Goal: Task Accomplishment & Management: Use online tool/utility

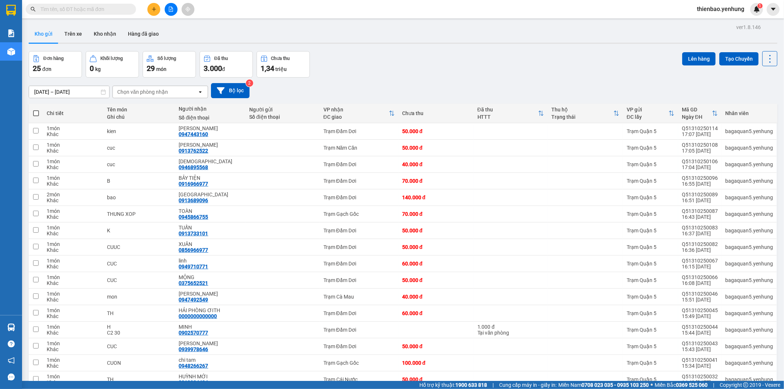
click at [173, 12] on button at bounding box center [171, 9] width 13 height 13
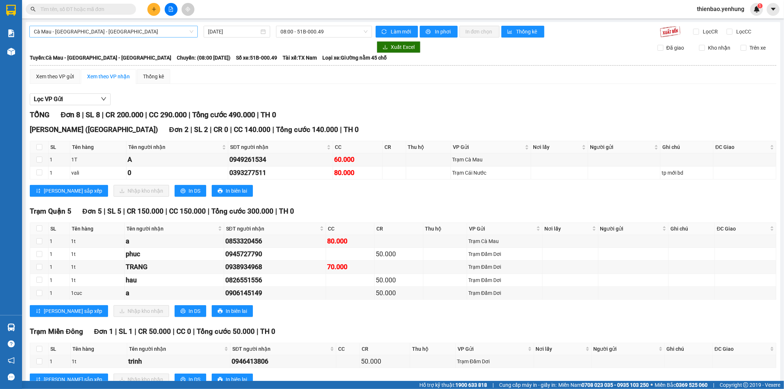
click at [179, 33] on span "Cà Mau - [GEOGRAPHIC_DATA] - [GEOGRAPHIC_DATA]" at bounding box center [114, 31] width 160 height 11
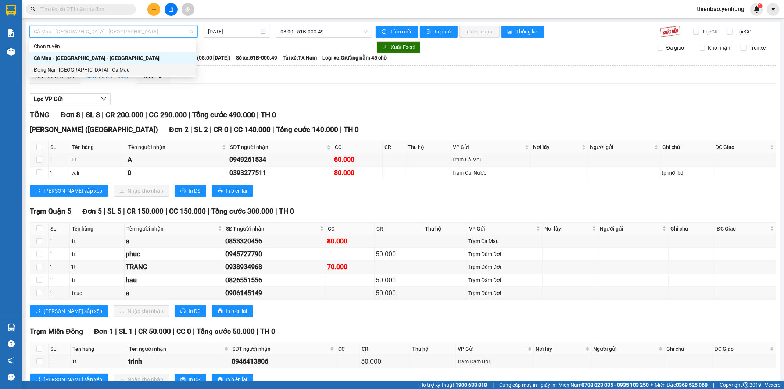
click at [149, 67] on div "Đồng Nai - [GEOGRAPHIC_DATA] - Cà Mau" at bounding box center [113, 70] width 158 height 8
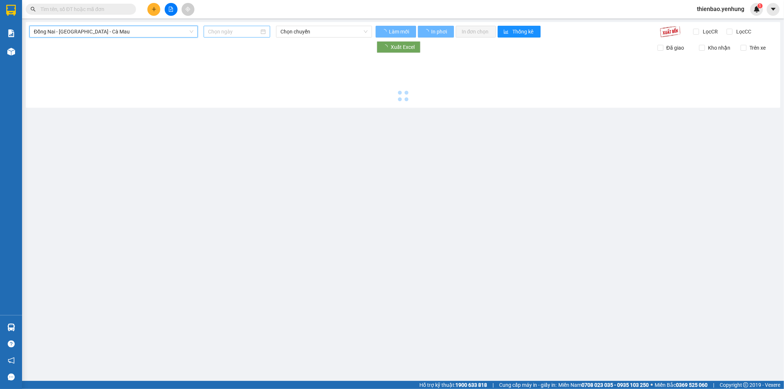
click at [232, 34] on input at bounding box center [233, 32] width 51 height 8
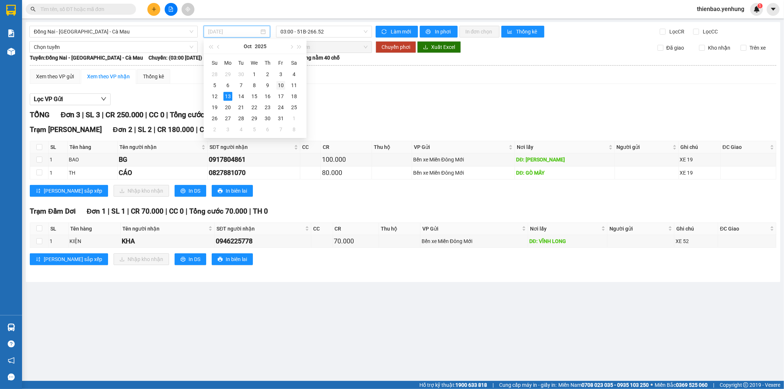
click at [282, 86] on div "10" at bounding box center [280, 85] width 9 height 9
type input "[DATE]"
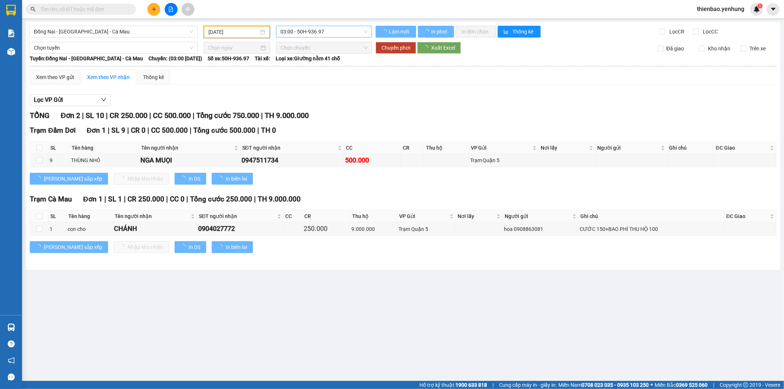
click at [320, 32] on span "03:00 - 50H-936.97" at bounding box center [324, 31] width 87 height 11
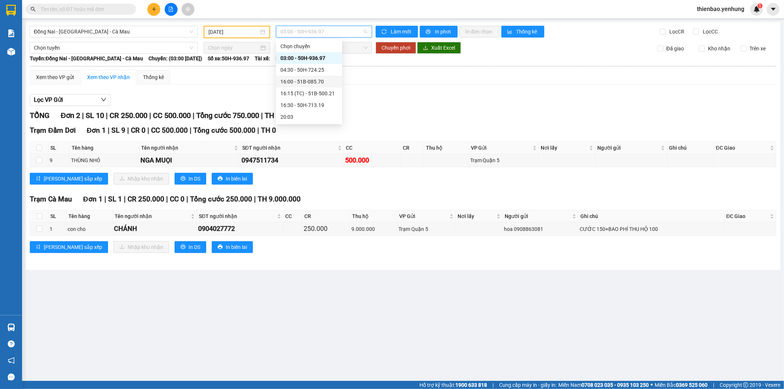
click at [307, 87] on div "16:00 - 51B-085.70" at bounding box center [309, 82] width 66 height 12
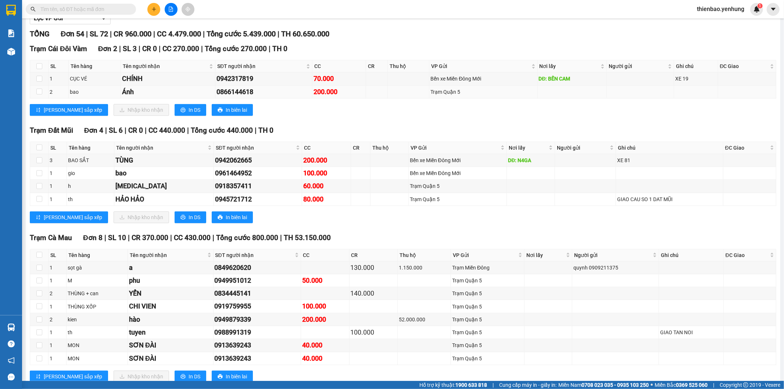
scroll to position [122, 0]
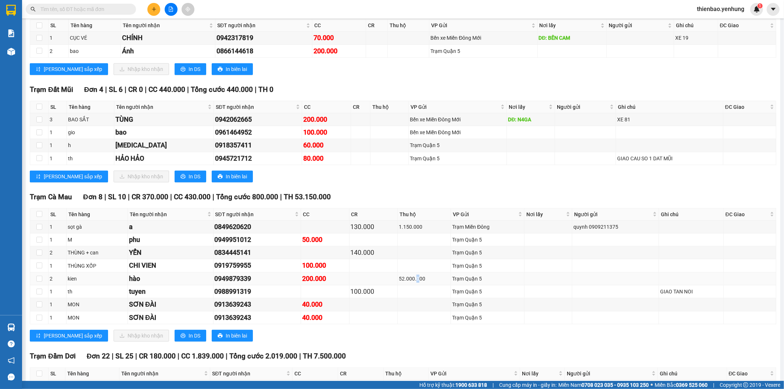
click at [414, 276] on div "52.000.000" at bounding box center [424, 279] width 51 height 8
click at [442, 272] on td "52.000.000" at bounding box center [424, 278] width 53 height 13
click at [462, 277] on div "Trạm Quận 5" at bounding box center [487, 279] width 71 height 8
drag, startPoint x: 419, startPoint y: 282, endPoint x: 398, endPoint y: 281, distance: 21.3
click at [399, 281] on div "52.000.000" at bounding box center [424, 279] width 51 height 8
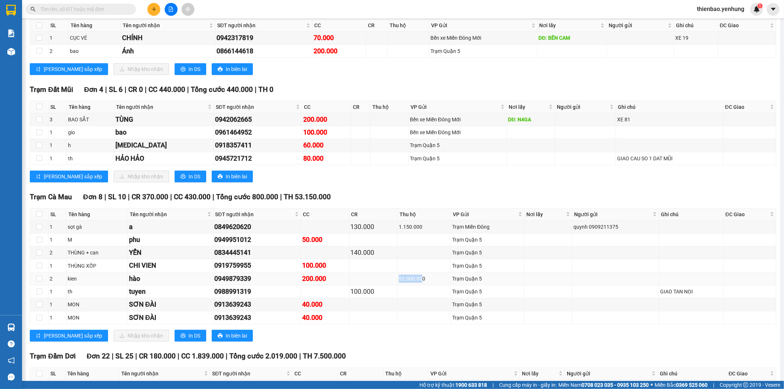
click at [399, 281] on div "52.000.000" at bounding box center [424, 279] width 51 height 8
click at [399, 276] on div "52.000.000" at bounding box center [424, 279] width 51 height 8
drag, startPoint x: 397, startPoint y: 276, endPoint x: 425, endPoint y: 276, distance: 27.9
click at [425, 276] on div "52.000.000" at bounding box center [424, 279] width 51 height 8
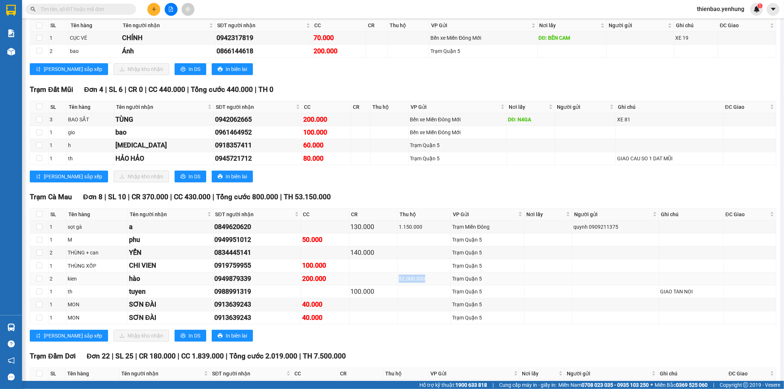
click at [425, 276] on div "52.000.000" at bounding box center [424, 279] width 51 height 8
drag, startPoint x: 421, startPoint y: 277, endPoint x: 394, endPoint y: 277, distance: 26.8
click at [394, 277] on tr "2 [PERSON_NAME] 0949879339 200.000 52.000.000 [PERSON_NAME] 5" at bounding box center [403, 278] width 746 height 13
click at [394, 277] on td at bounding box center [374, 278] width 49 height 13
drag, startPoint x: 395, startPoint y: 277, endPoint x: 410, endPoint y: 277, distance: 14.7
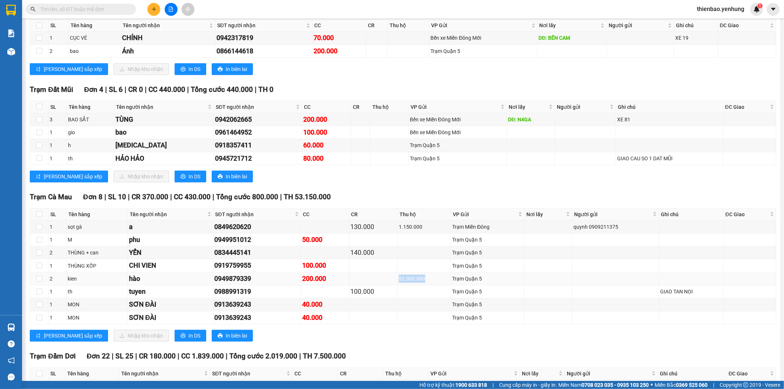
click at [410, 277] on tr "2 [PERSON_NAME] 0949879339 200.000 52.000.000 [PERSON_NAME] 5" at bounding box center [403, 278] width 746 height 13
click at [410, 277] on div "52.000.000" at bounding box center [424, 279] width 51 height 8
drag, startPoint x: 397, startPoint y: 281, endPoint x: 428, endPoint y: 282, distance: 30.2
click at [428, 282] on div "52.000.000" at bounding box center [424, 279] width 51 height 8
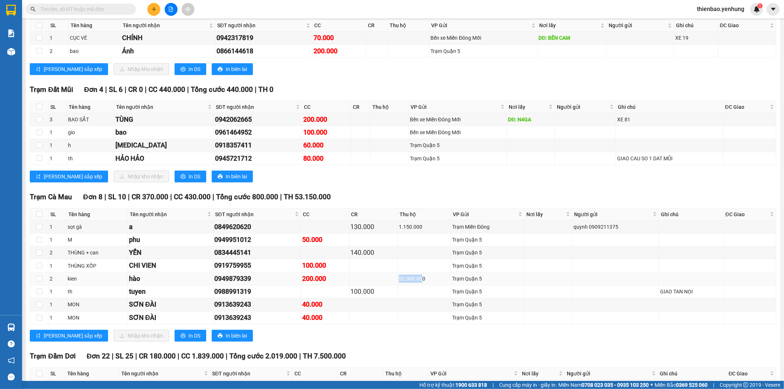
drag, startPoint x: 420, startPoint y: 280, endPoint x: 398, endPoint y: 280, distance: 22.1
click at [399, 280] on div "52.000.000" at bounding box center [424, 279] width 51 height 8
drag, startPoint x: 398, startPoint y: 280, endPoint x: 413, endPoint y: 281, distance: 15.1
click at [413, 281] on div "52.000.000" at bounding box center [424, 279] width 51 height 8
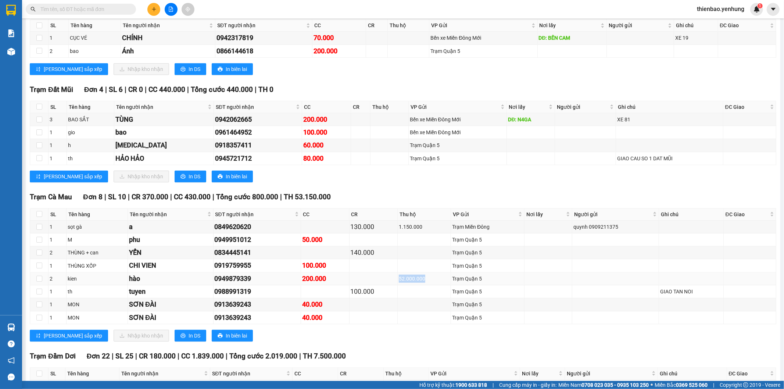
click at [413, 281] on div "52.000.000" at bounding box center [424, 279] width 51 height 8
drag, startPoint x: 420, startPoint y: 281, endPoint x: 396, endPoint y: 285, distance: 25.0
click at [398, 285] on td "52.000.000" at bounding box center [424, 278] width 53 height 13
click at [743, 381] on td at bounding box center [751, 386] width 49 height 13
